Goal: Task Accomplishment & Management: Complete application form

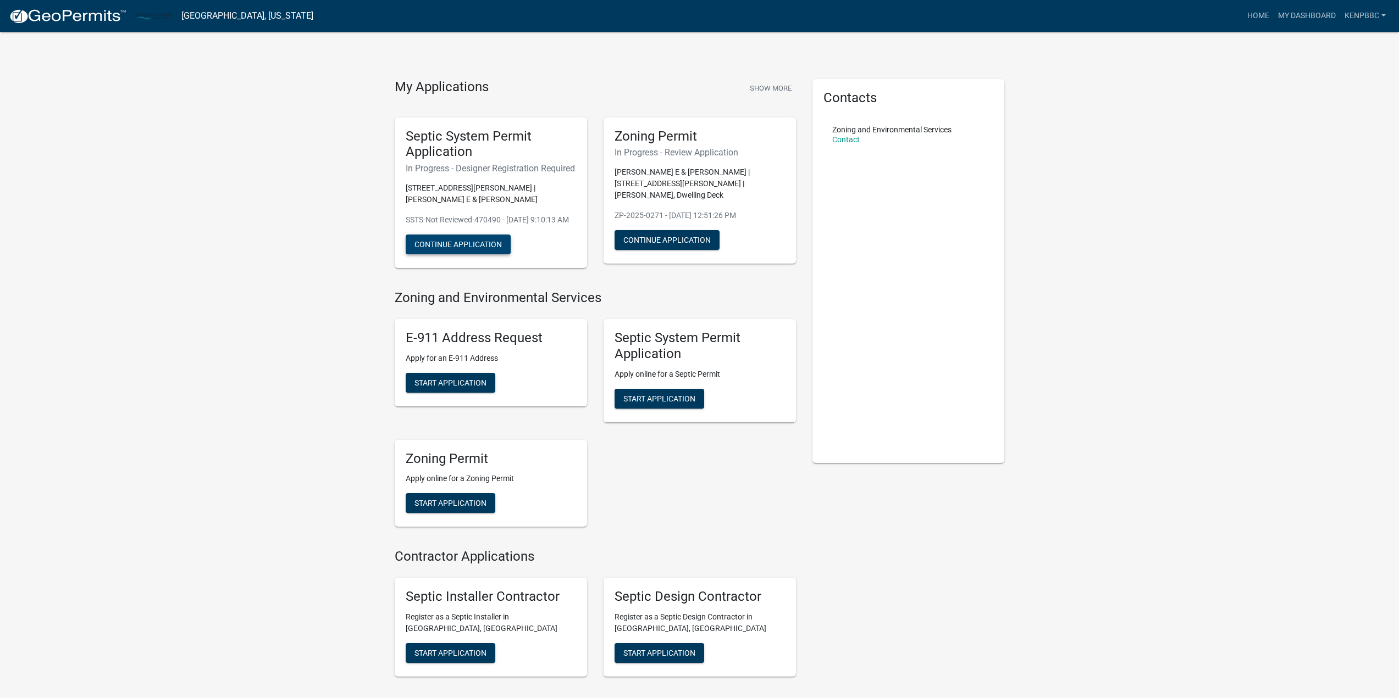
click at [440, 254] on button "Continue Application" at bounding box center [458, 245] width 105 height 20
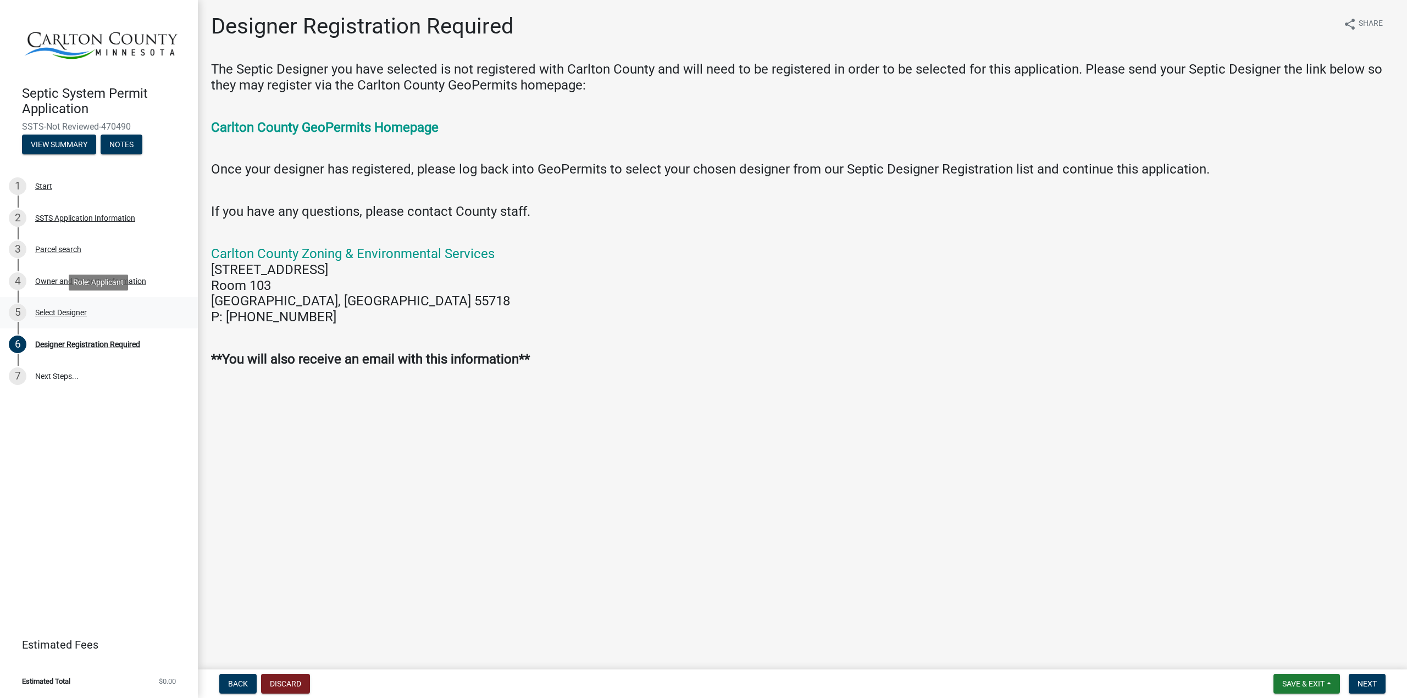
click at [69, 310] on div "Select Designer" at bounding box center [61, 313] width 52 height 8
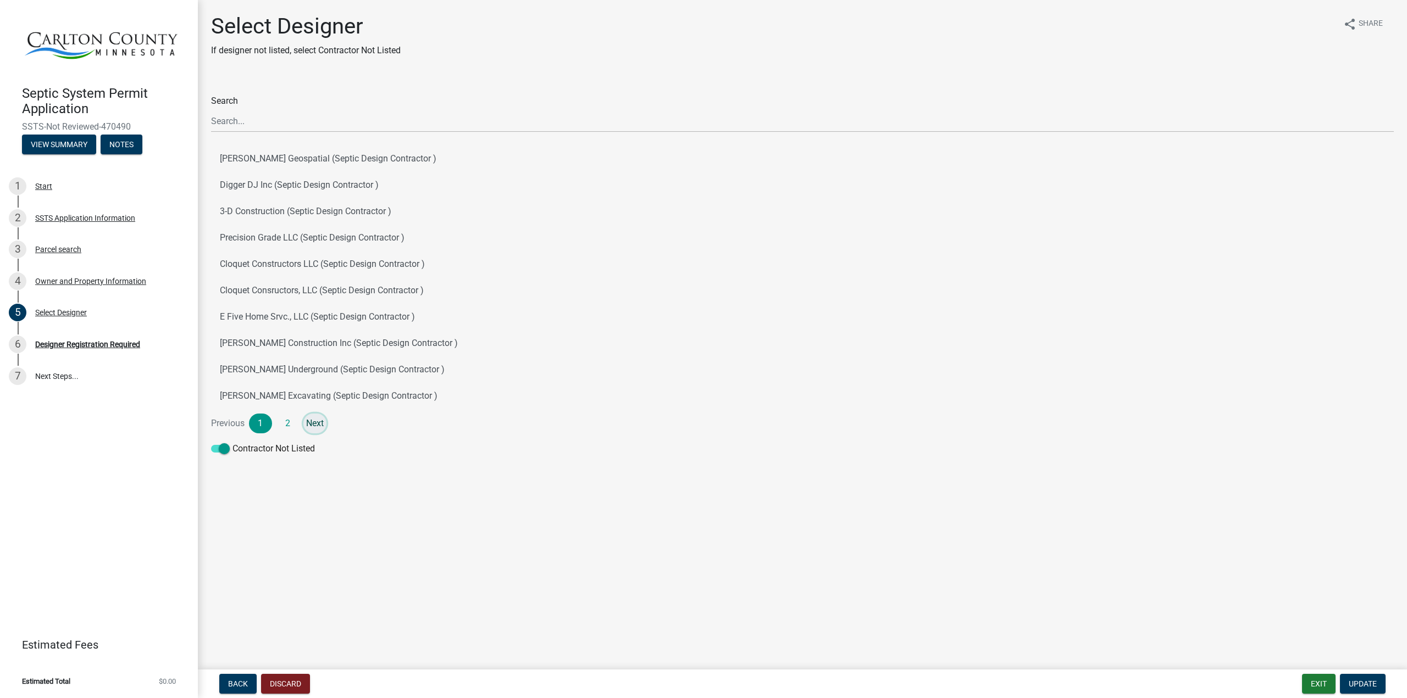
click at [315, 422] on link "Next" at bounding box center [314, 424] width 23 height 20
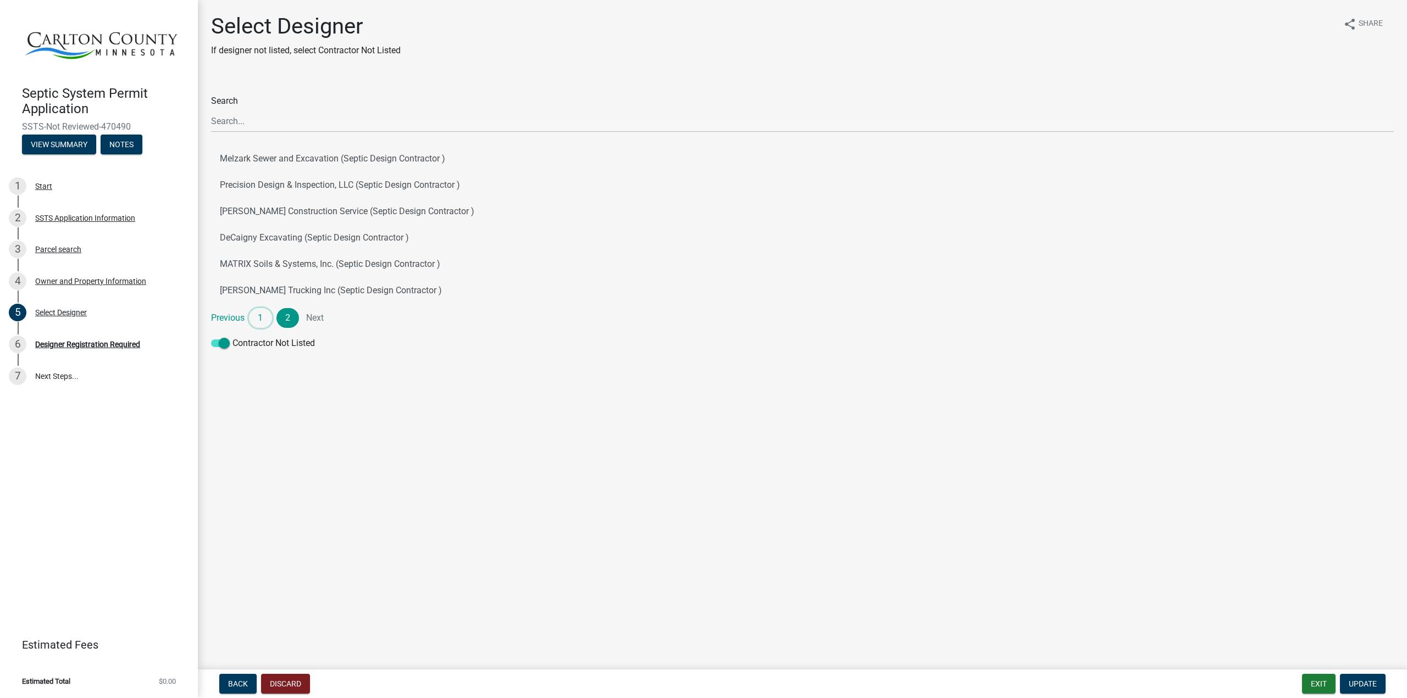
click at [258, 314] on link "1" at bounding box center [260, 318] width 23 height 20
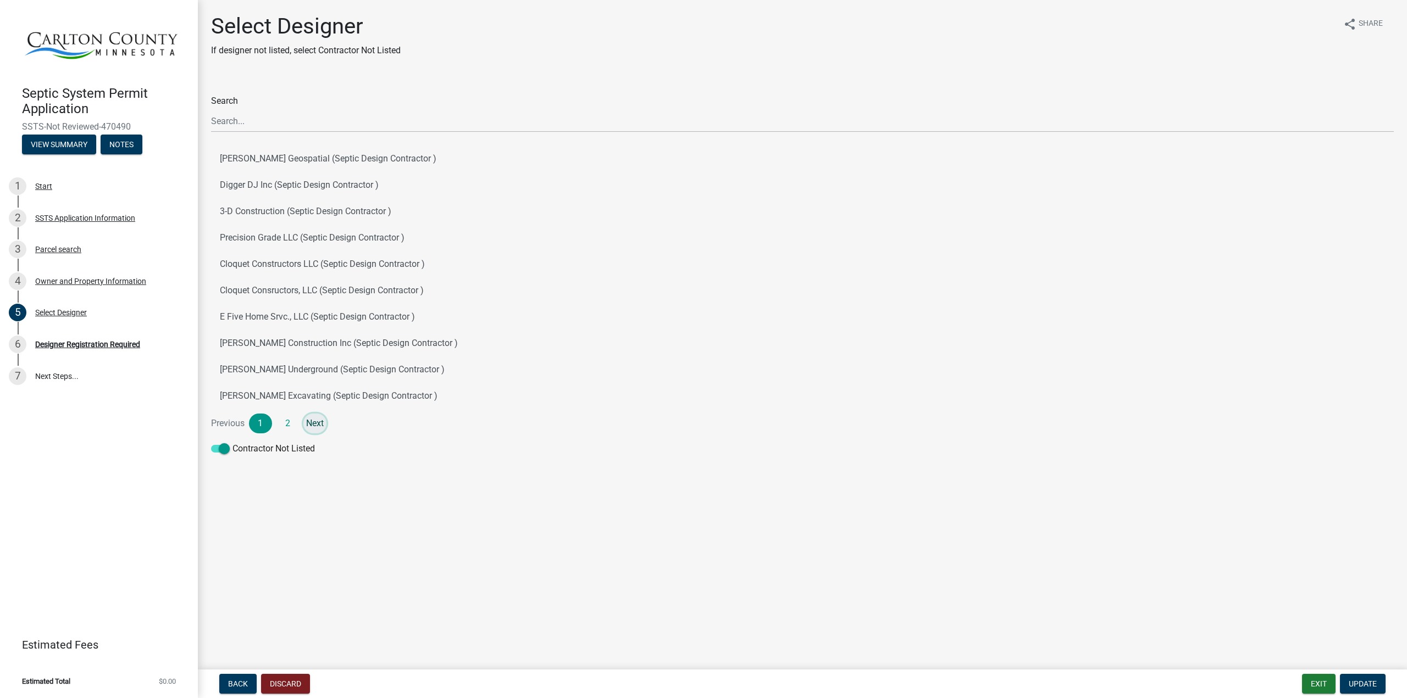
click at [316, 423] on link "Next" at bounding box center [314, 424] width 23 height 20
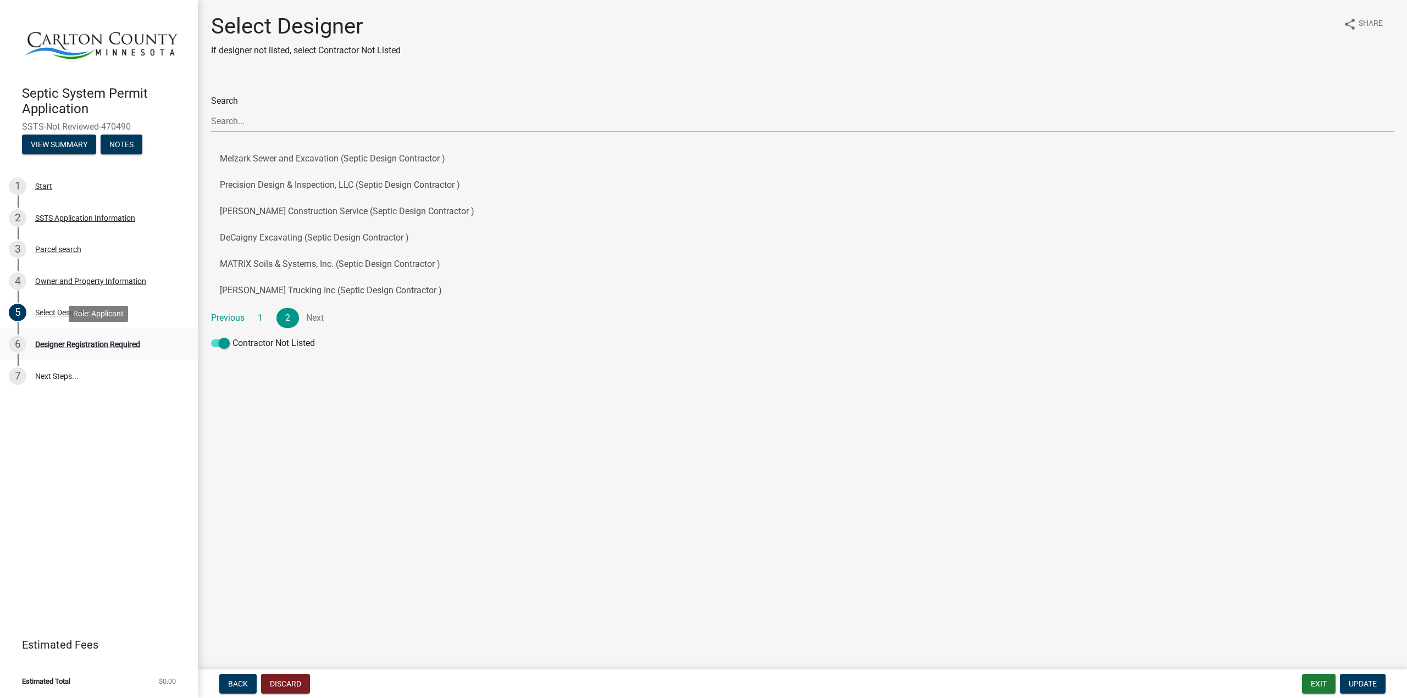
click at [74, 347] on div "Designer Registration Required" at bounding box center [87, 345] width 105 height 8
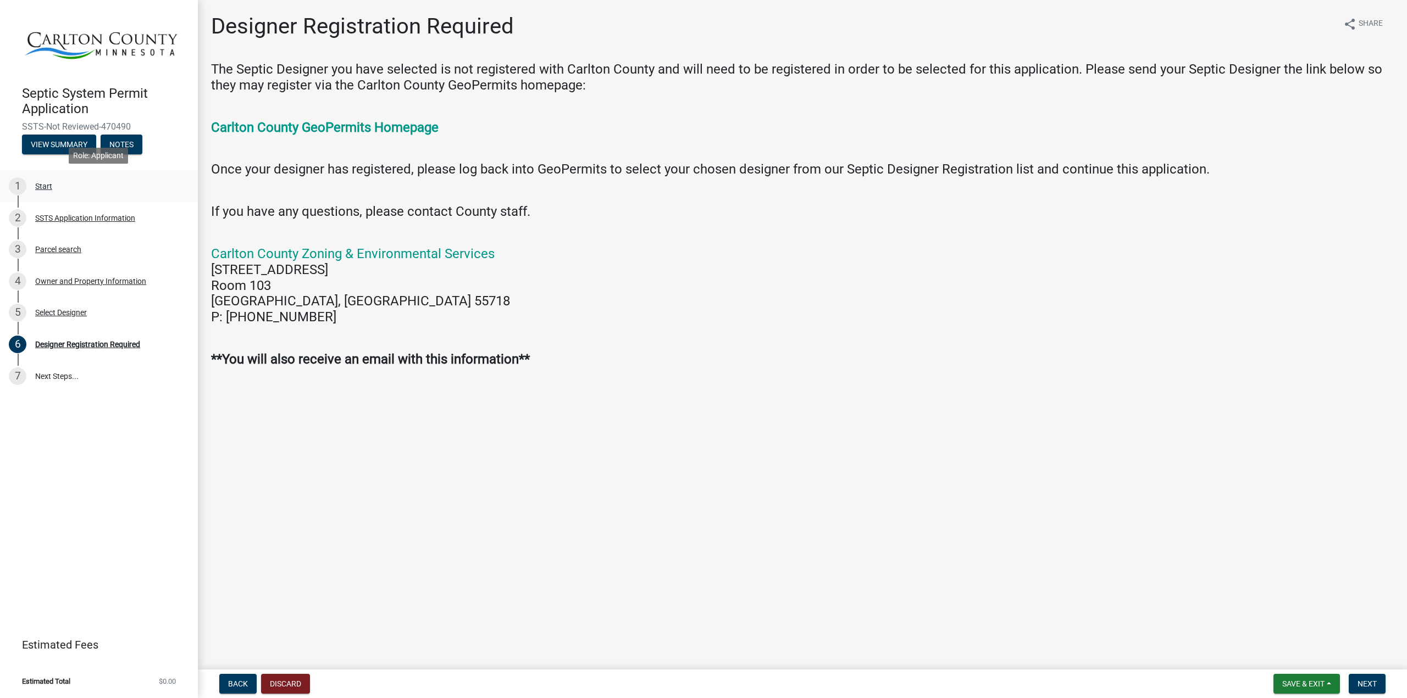
click at [45, 185] on div "Start" at bounding box center [43, 186] width 17 height 8
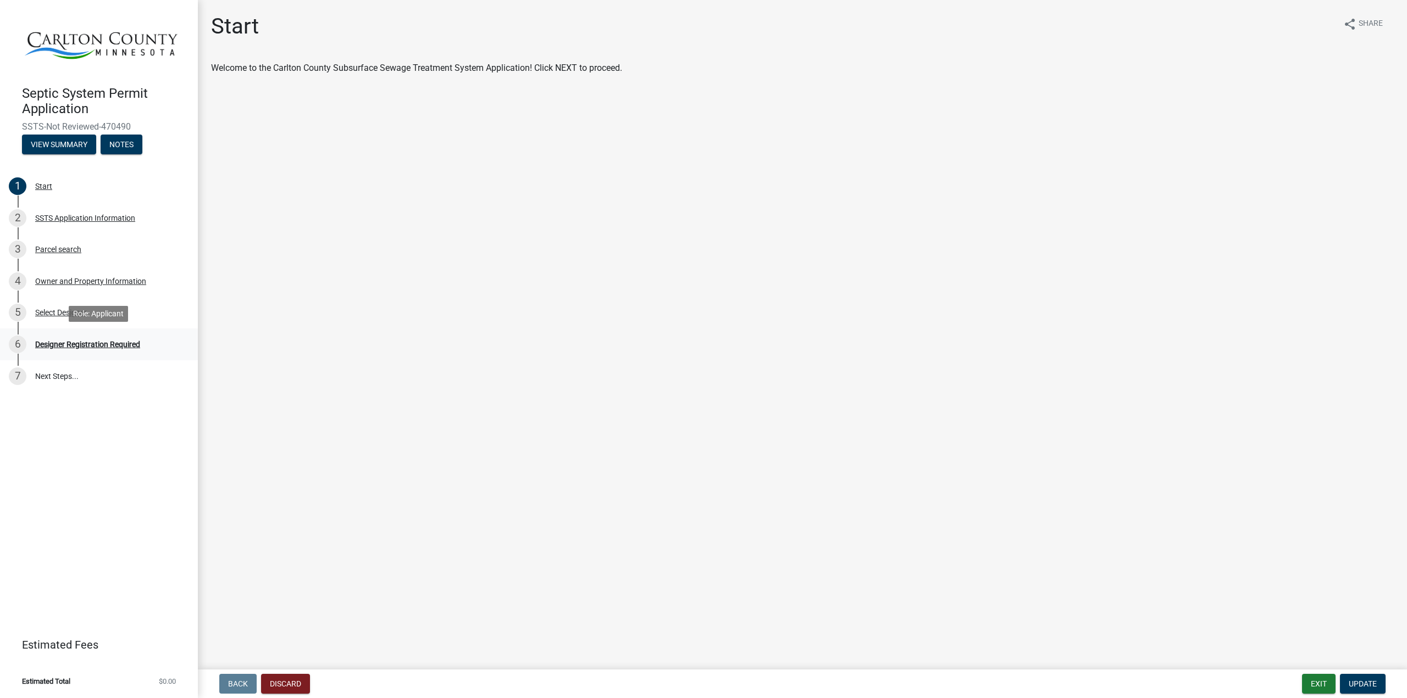
click at [72, 341] on div "Designer Registration Required" at bounding box center [87, 345] width 105 height 8
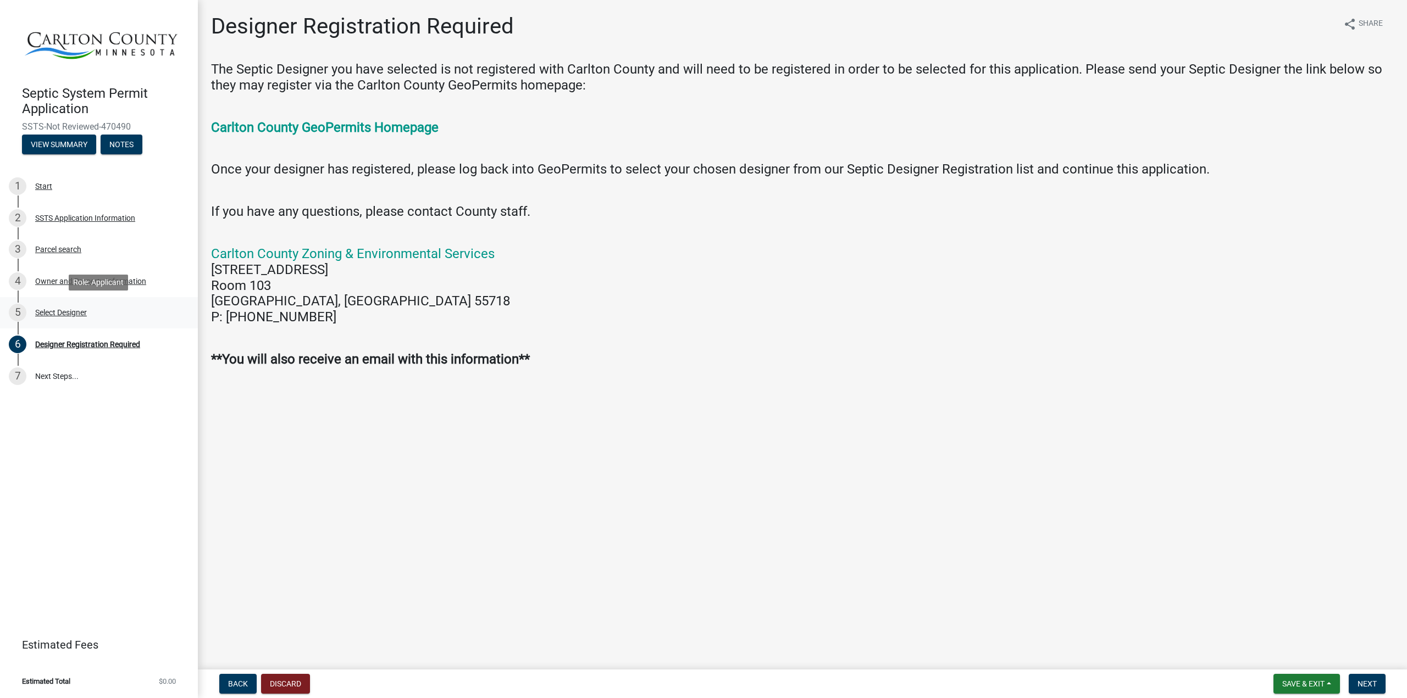
drag, startPoint x: 67, startPoint y: 311, endPoint x: 96, endPoint y: 311, distance: 28.6
click at [67, 311] on div "Select Designer" at bounding box center [61, 313] width 52 height 8
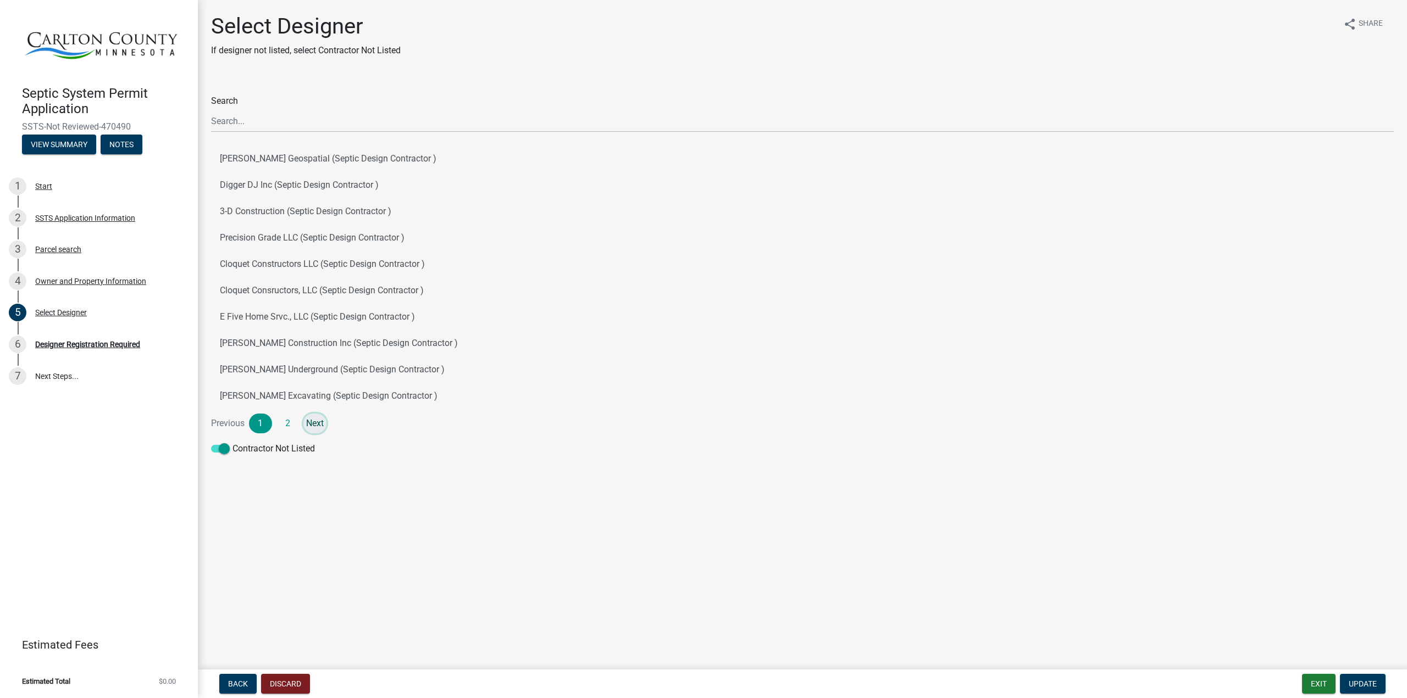
click at [315, 424] on link "Next" at bounding box center [314, 424] width 23 height 20
